Goal: Find specific page/section: Find specific page/section

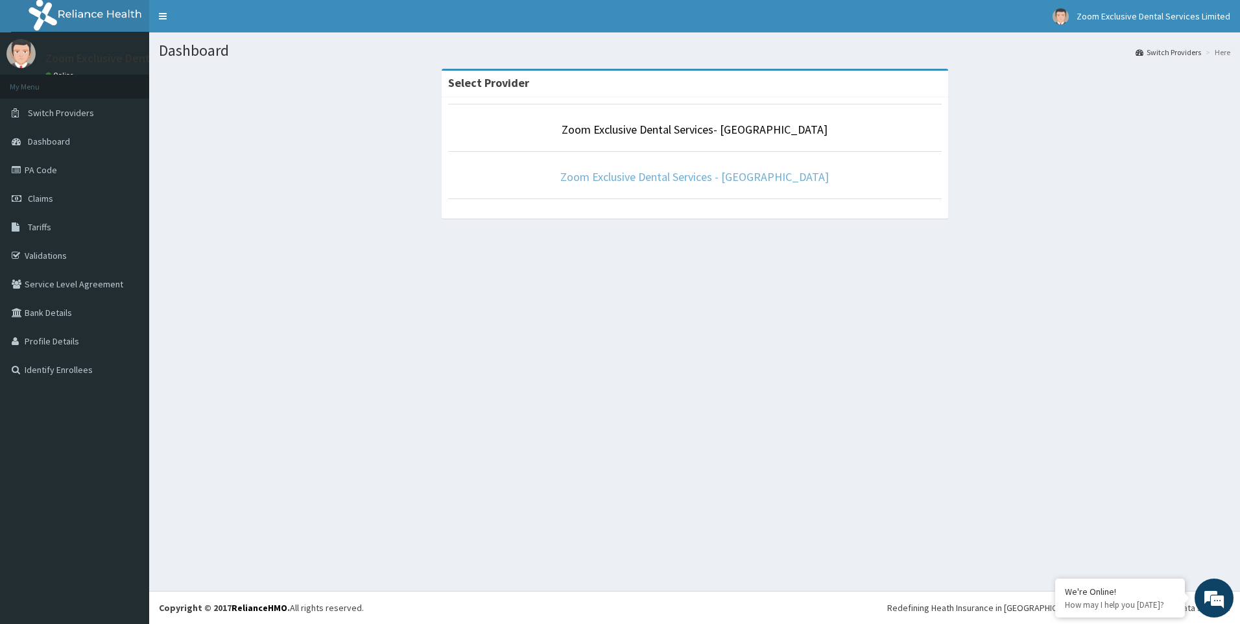
click at [684, 181] on link "Zoom Exclusive Dental Services - [GEOGRAPHIC_DATA]" at bounding box center [694, 176] width 268 height 15
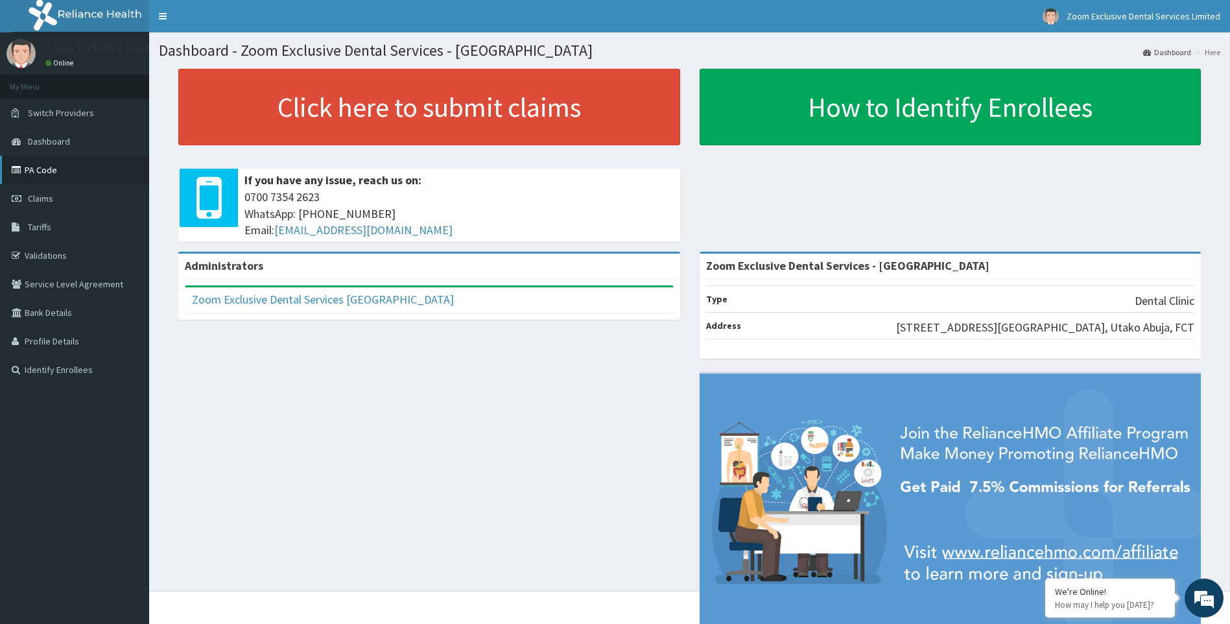
click at [80, 178] on link "PA Code" at bounding box center [74, 170] width 149 height 29
